Goal: Navigation & Orientation: Find specific page/section

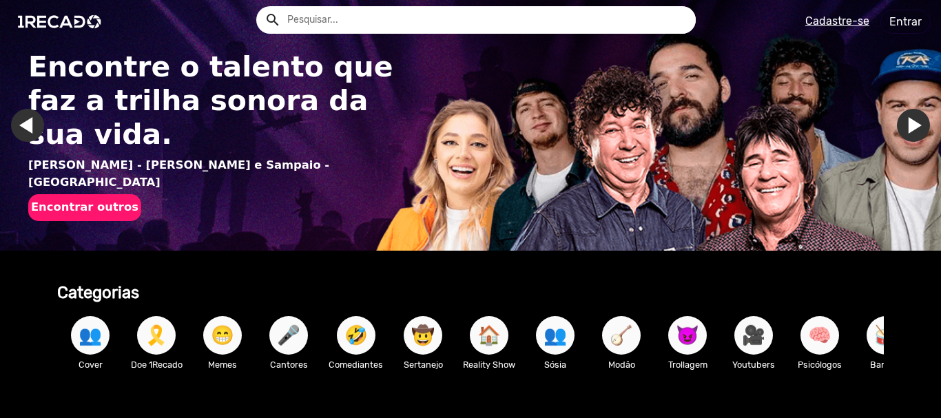
drag, startPoint x: 316, startPoint y: 134, endPoint x: 311, endPoint y: 150, distance: 17.2
click at [316, 138] on html "search help_outline search menu Cadastre-se Entrar help_outline [PERSON_NAME] s…" at bounding box center [470, 87] width 941 height 175
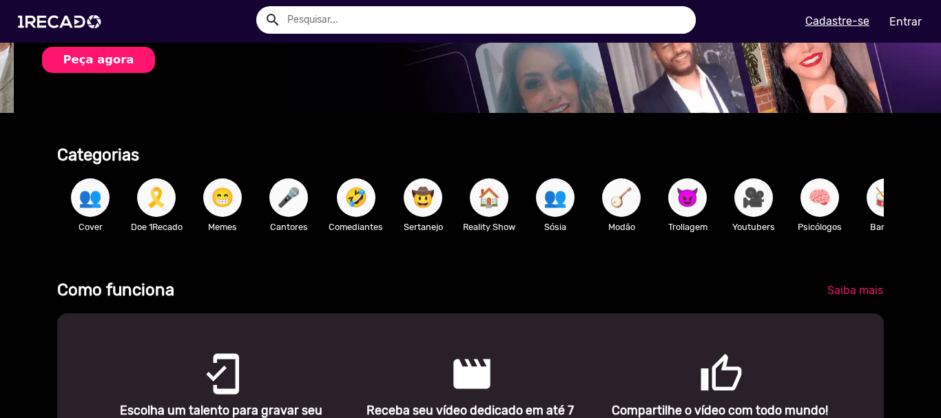
scroll to position [0, 931]
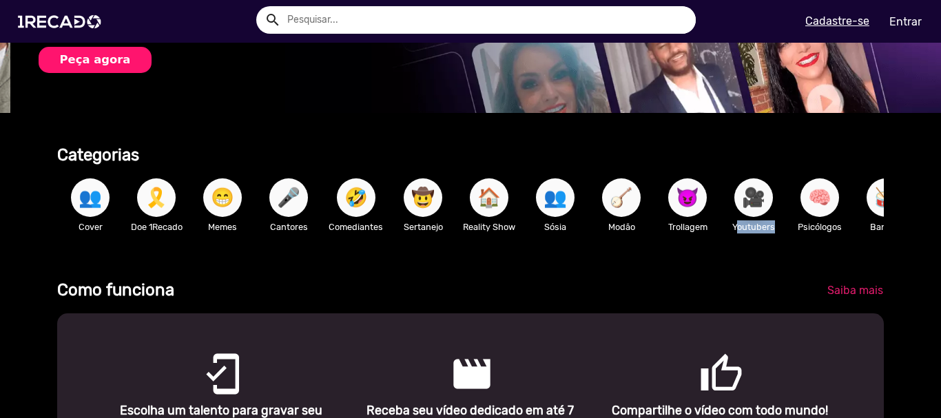
drag, startPoint x: 846, startPoint y: 213, endPoint x: 696, endPoint y: 178, distance: 154.3
click at [723, 197] on div "👥 Cover 🎗️ Doe 1Recado 😁 Memes 🎤 Cantores 🤣 Comediantes 🤠 Sertanejo 🏠 Reality S…" at bounding box center [470, 205] width 826 height 80
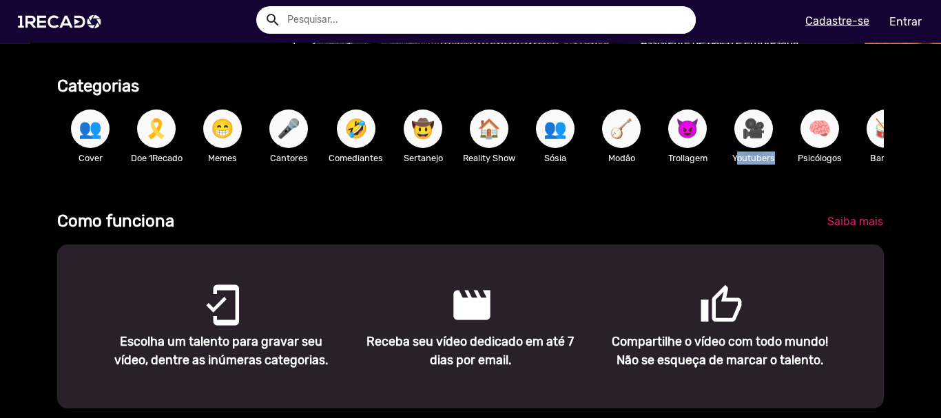
scroll to position [0, 1862]
drag, startPoint x: 428, startPoint y: 145, endPoint x: 677, endPoint y: 134, distance: 249.7
click at [658, 141] on div "👥 Cover 🎗️ Doe 1Recado 😁 Memes 🎤 Cantores 🤣 Comediantes 🤠 Sertanejo 🏠 Reality S…" at bounding box center [470, 136] width 826 height 80
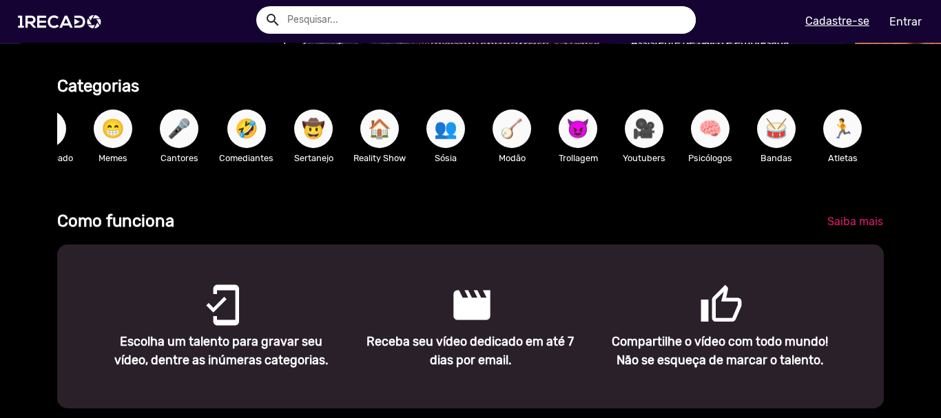
scroll to position [0, 531]
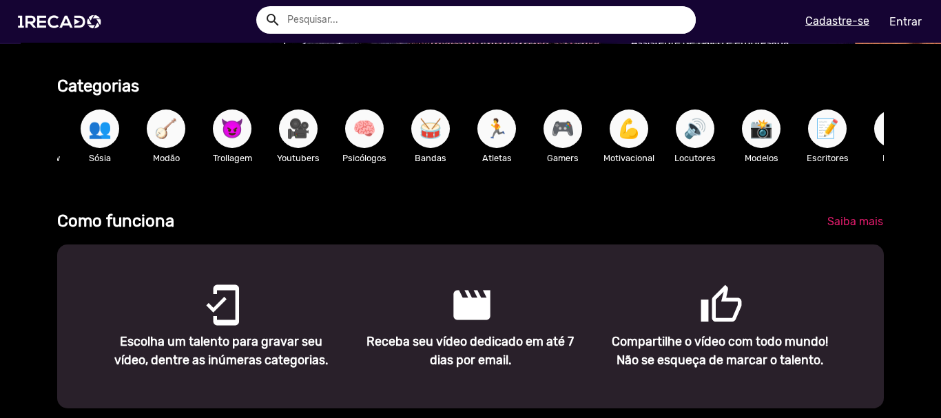
drag, startPoint x: 659, startPoint y: 116, endPoint x: 781, endPoint y: 121, distance: 122.0
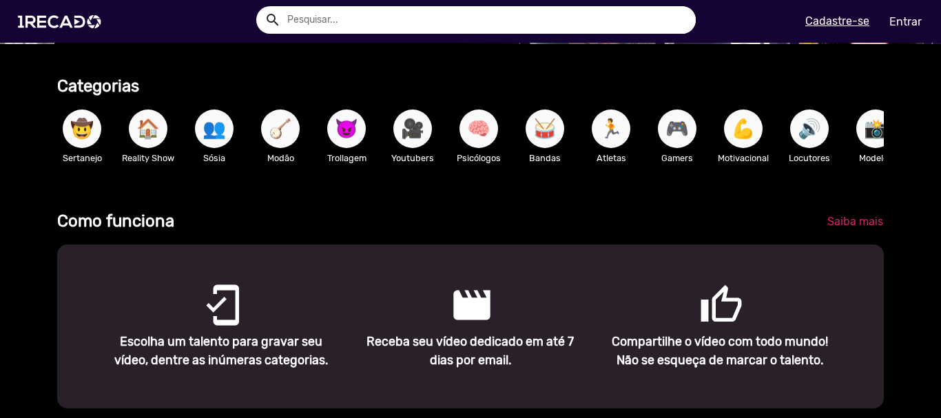
scroll to position [0, 0]
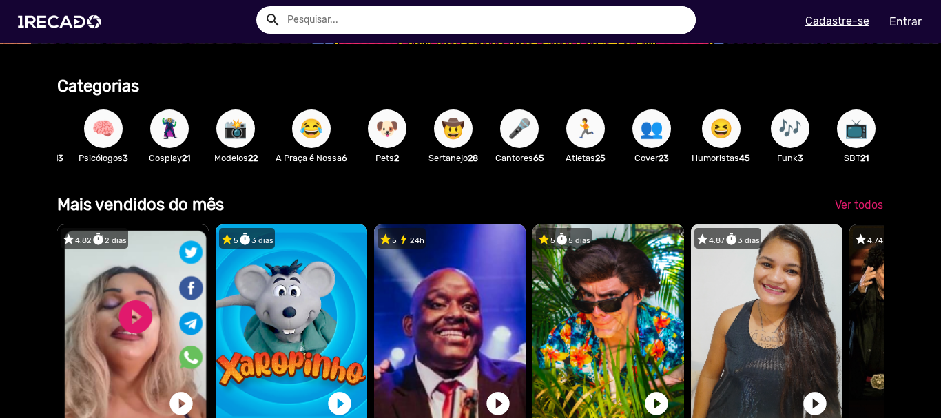
drag, startPoint x: 260, startPoint y: 172, endPoint x: 313, endPoint y: 173, distance: 53.1
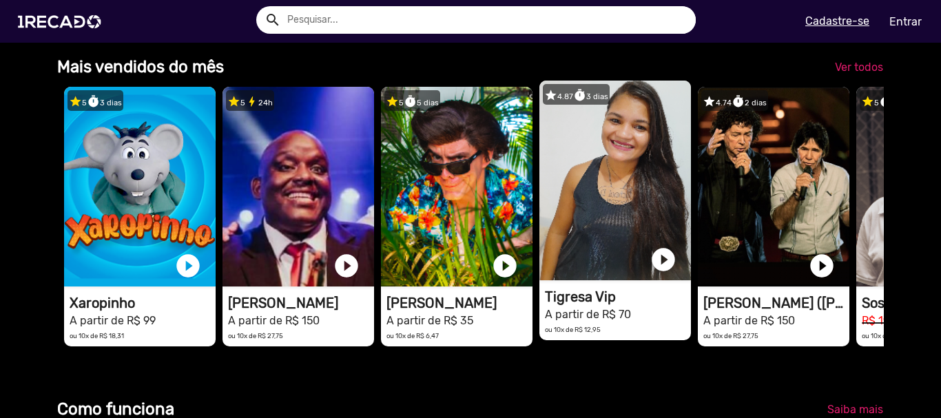
drag, startPoint x: 725, startPoint y: 203, endPoint x: 788, endPoint y: 203, distance: 62.7
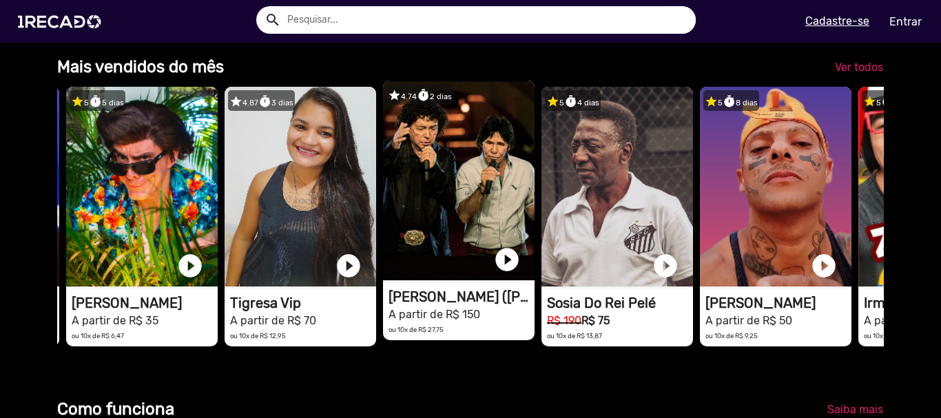
drag, startPoint x: 673, startPoint y: 229, endPoint x: 716, endPoint y: 229, distance: 42.7
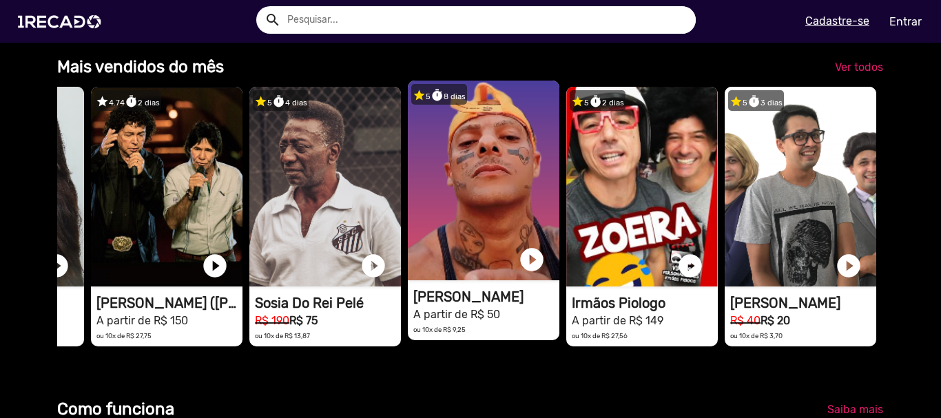
drag, startPoint x: 485, startPoint y: 277, endPoint x: 615, endPoint y: 280, distance: 130.3
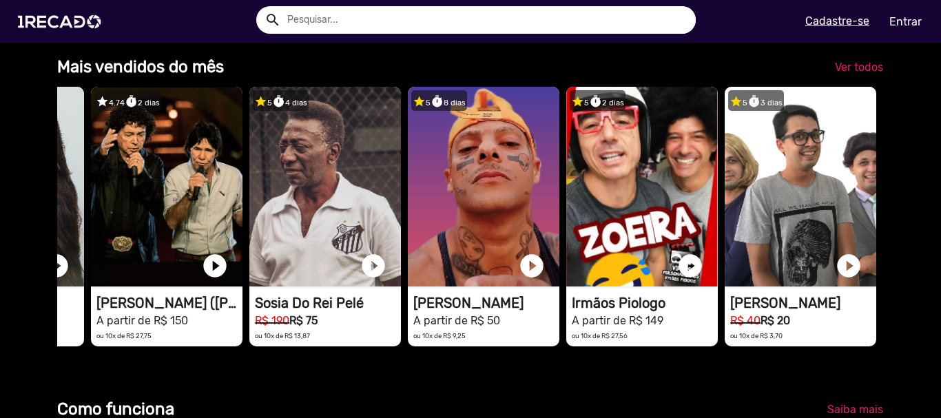
drag, startPoint x: 597, startPoint y: 366, endPoint x: 790, endPoint y: 366, distance: 192.2
drag, startPoint x: 878, startPoint y: 286, endPoint x: 902, endPoint y: 280, distance: 24.1
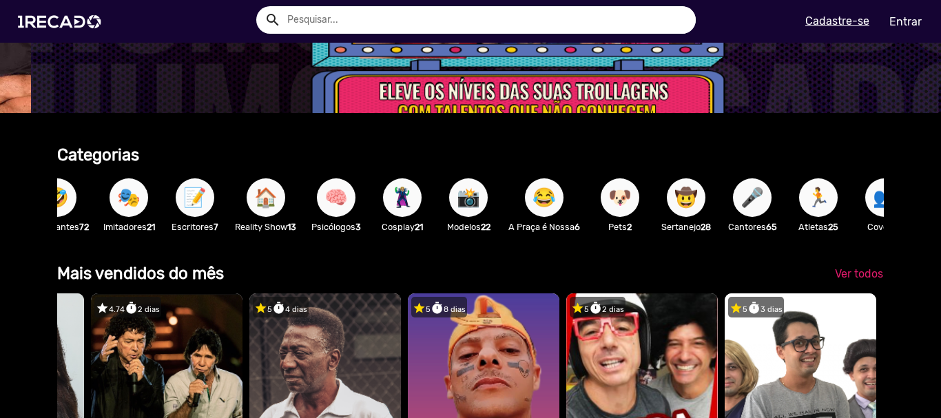
drag, startPoint x: 775, startPoint y: 178, endPoint x: 730, endPoint y: 183, distance: 45.8
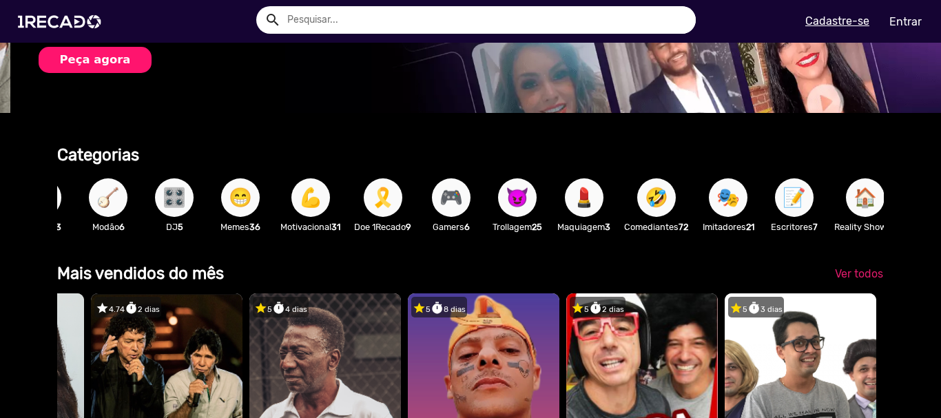
drag, startPoint x: 677, startPoint y: 184, endPoint x: 642, endPoint y: 186, distance: 34.5
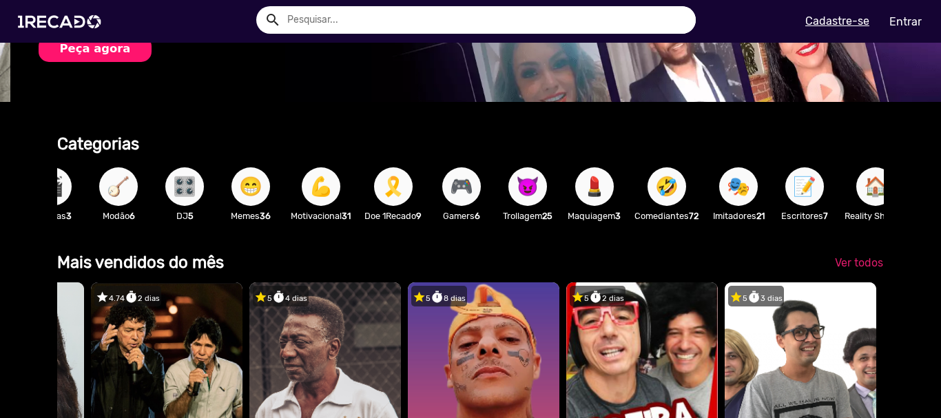
drag, startPoint x: 648, startPoint y: 158, endPoint x: 510, endPoint y: 183, distance: 140.6
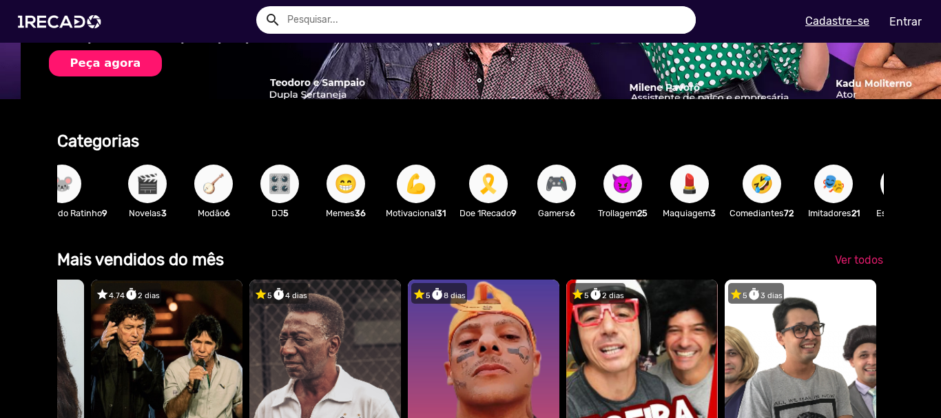
drag, startPoint x: 483, startPoint y: 220, endPoint x: 438, endPoint y: 221, distance: 45.5
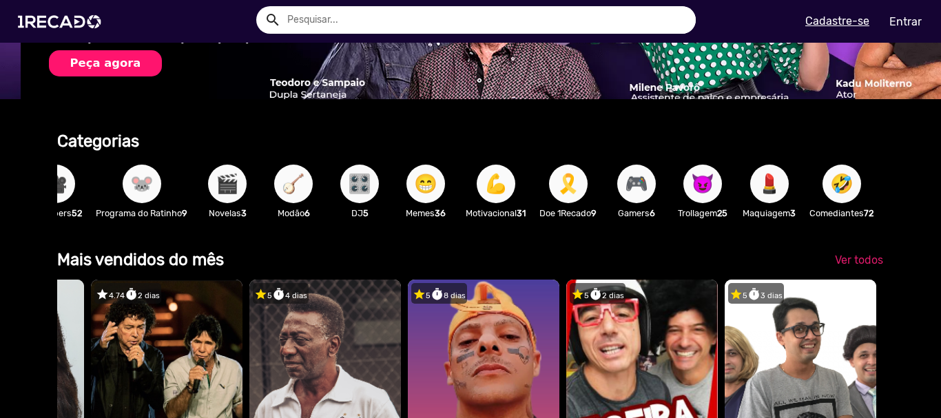
drag, startPoint x: 436, startPoint y: 229, endPoint x: 393, endPoint y: 230, distance: 42.7
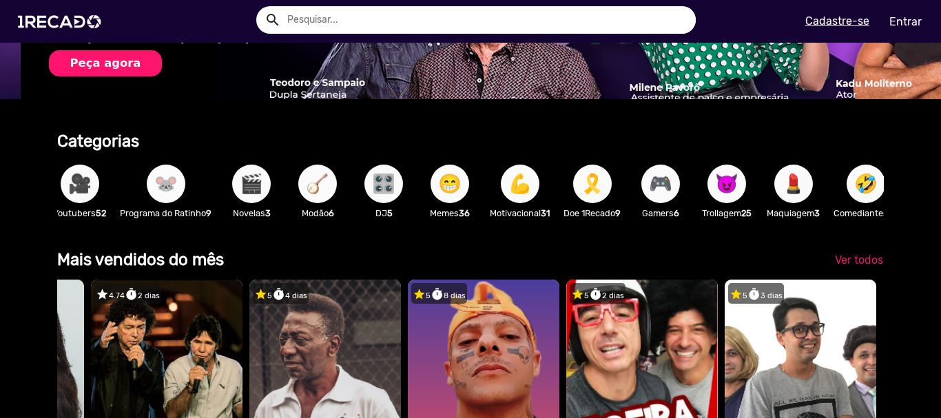
click at [176, 176] on span "🐭" at bounding box center [165, 184] width 23 height 39
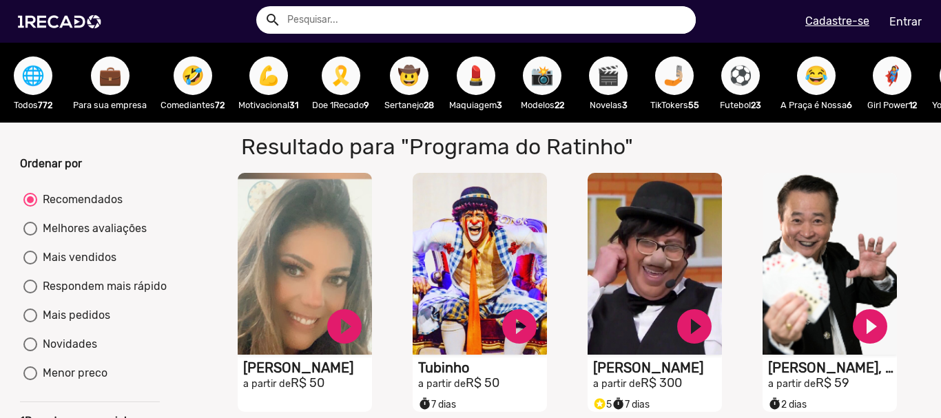
drag, startPoint x: 206, startPoint y: 288, endPoint x: 227, endPoint y: 52, distance: 236.5
click at [744, 70] on span "⚽" at bounding box center [740, 75] width 23 height 39
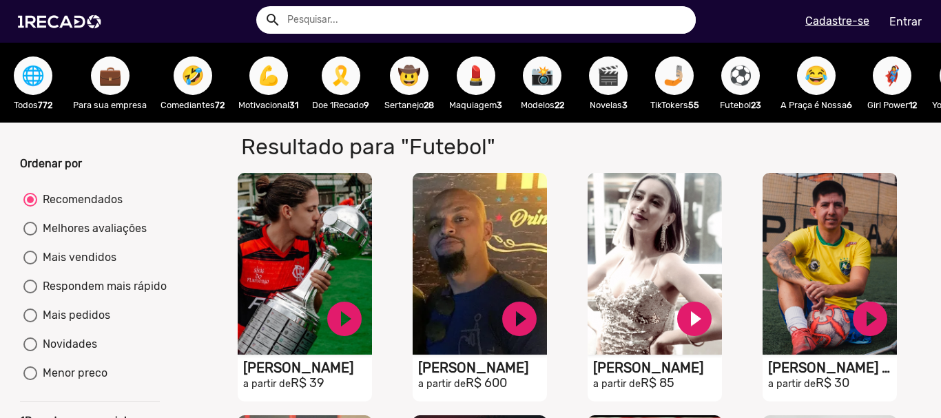
drag, startPoint x: 892, startPoint y: 260, endPoint x: 413, endPoint y: 25, distance: 532.8
drag, startPoint x: 821, startPoint y: 123, endPoint x: 603, endPoint y: 111, distance: 218.7
drag, startPoint x: 267, startPoint y: 87, endPoint x: 118, endPoint y: 86, distance: 148.8
click at [110, 84] on span "💼" at bounding box center [110, 75] width 23 height 39
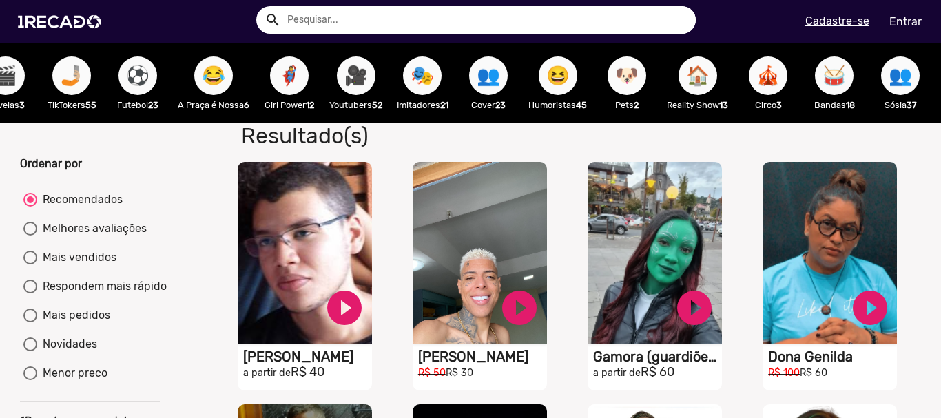
click at [630, 76] on span "🐶" at bounding box center [626, 75] width 23 height 39
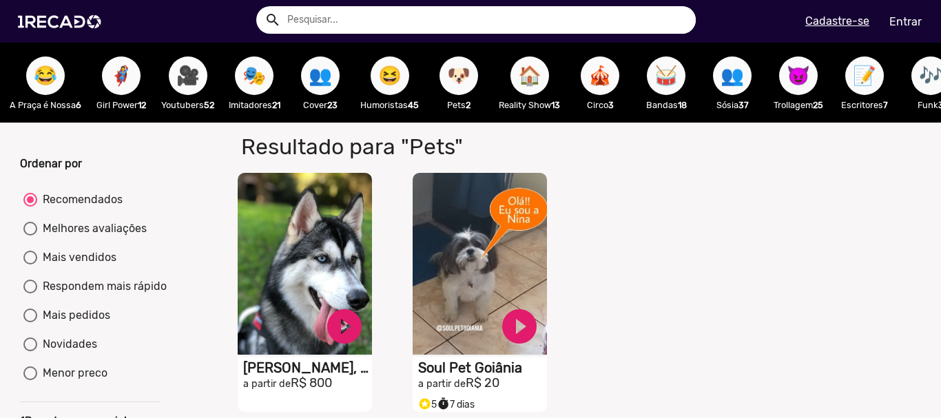
scroll to position [0, 783]
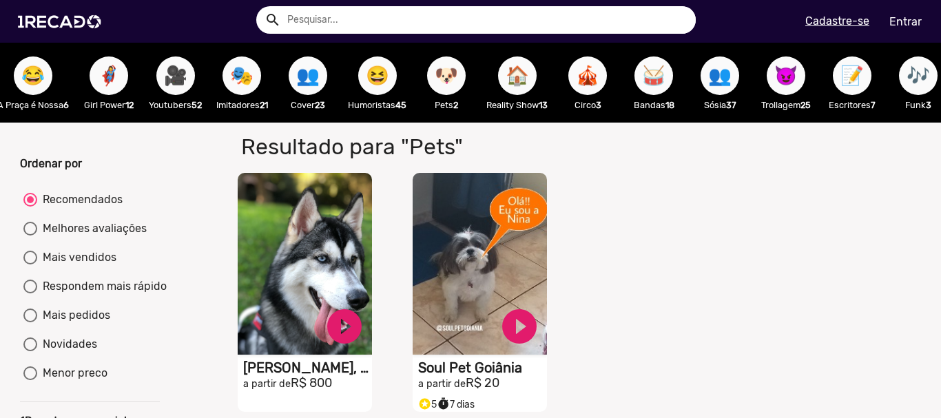
click at [666, 73] on span "🥁" at bounding box center [653, 75] width 23 height 39
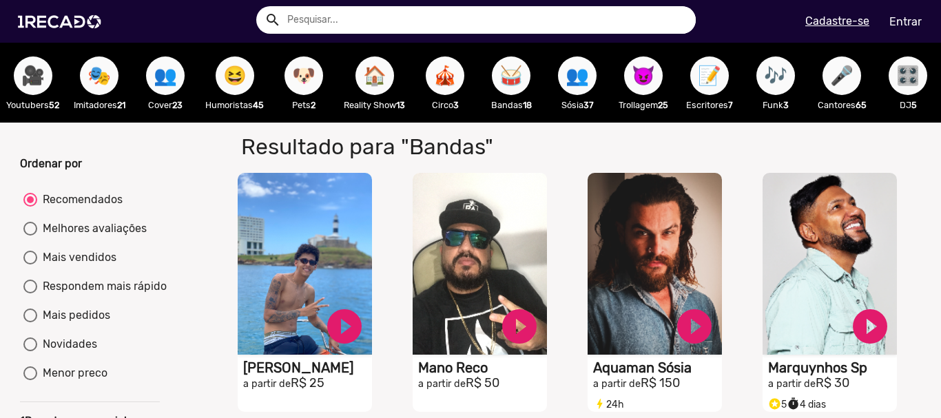
click at [655, 70] on span "😈" at bounding box center [643, 75] width 23 height 39
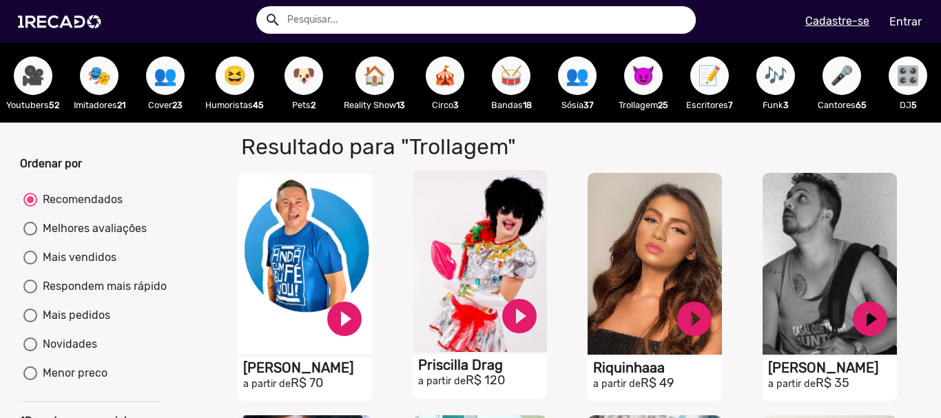
drag, startPoint x: 676, startPoint y: 312, endPoint x: 409, endPoint y: 165, distance: 305.3
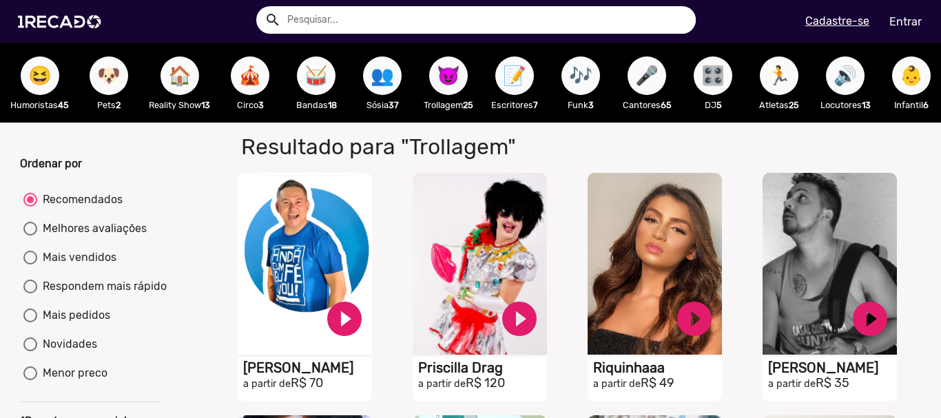
scroll to position [0, 1158]
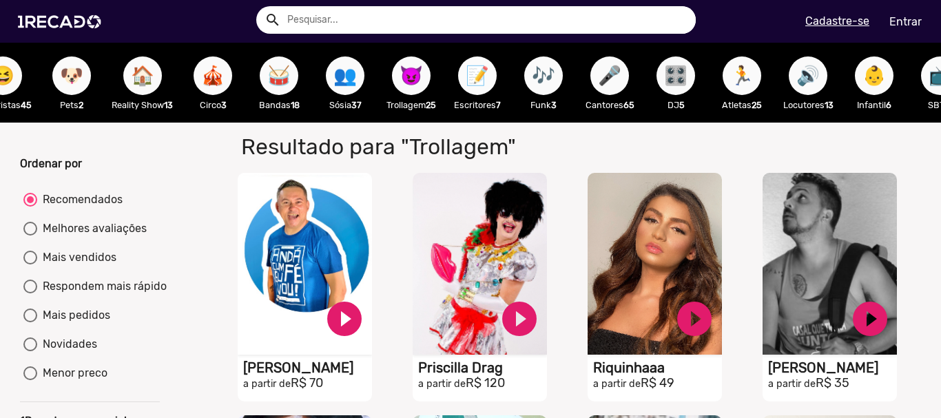
click at [497, 82] on button "📝" at bounding box center [477, 75] width 39 height 39
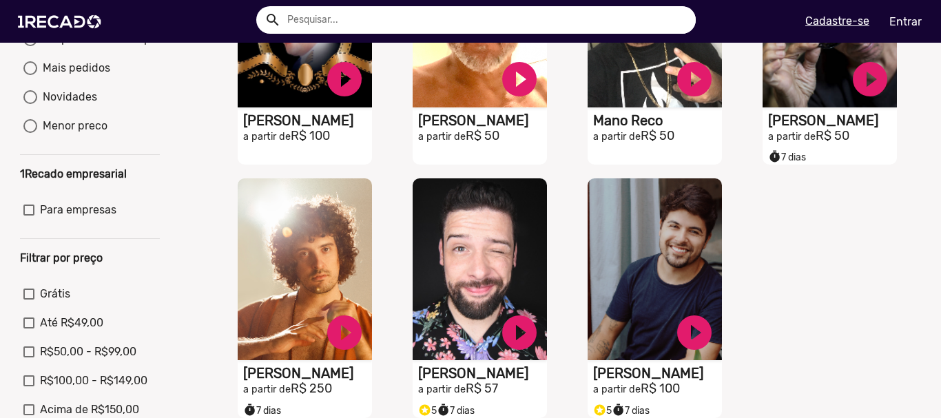
scroll to position [276, 0]
